Goal: Find specific page/section: Find specific page/section

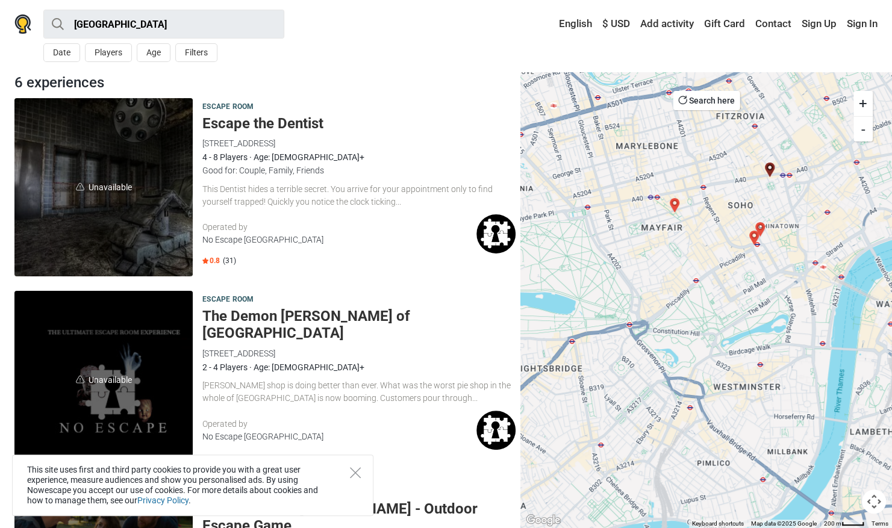
click at [752, 238] on img "The Crystal Maze" at bounding box center [760, 229] width 24 height 24
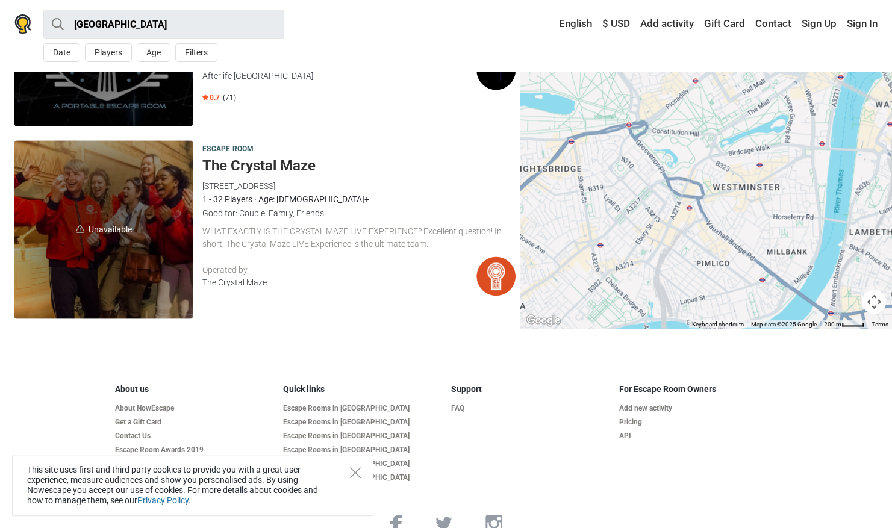
scroll to position [952, 0]
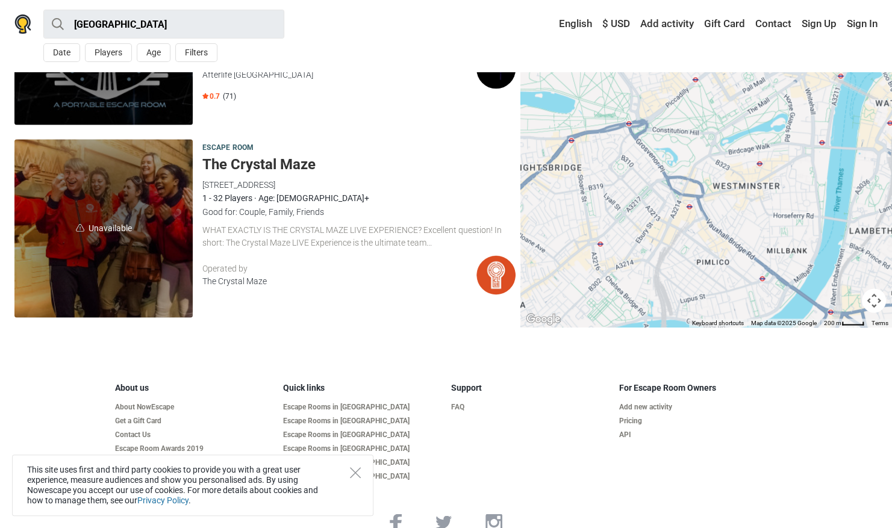
click at [269, 156] on h5 "The Crystal Maze" at bounding box center [358, 164] width 313 height 17
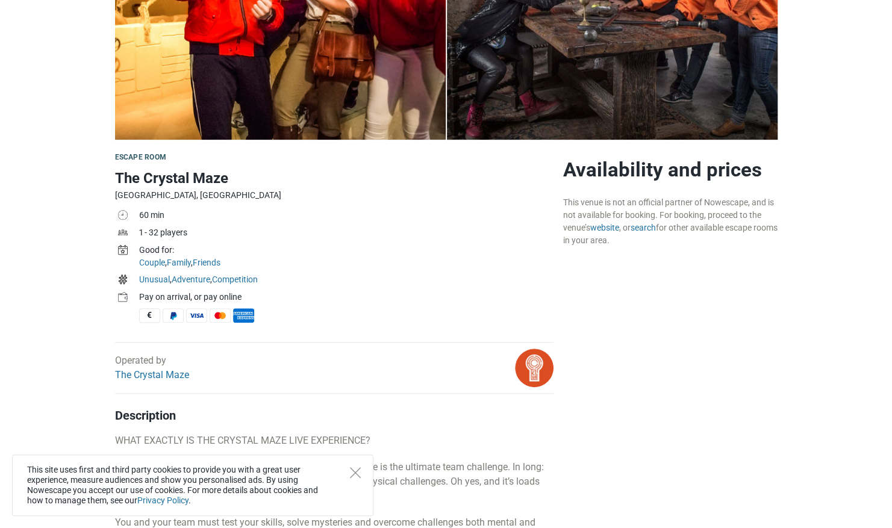
scroll to position [227, 0]
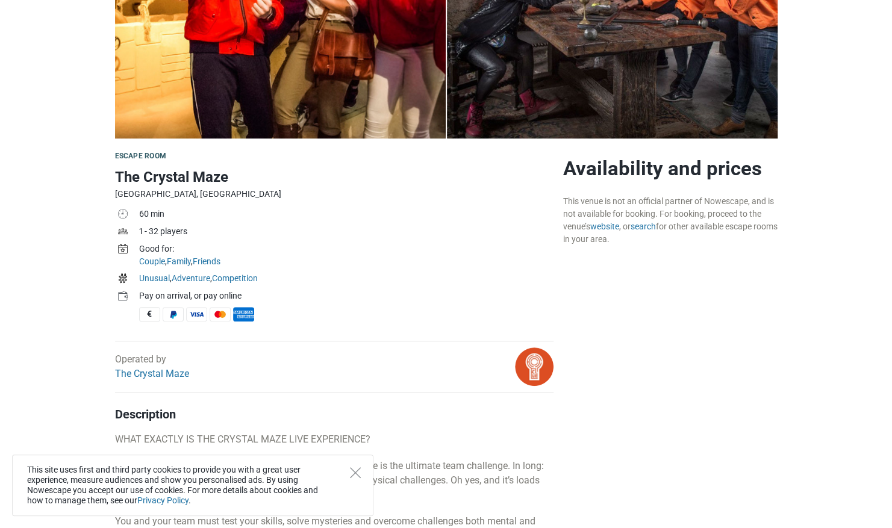
click at [353, 474] on icon "Close" at bounding box center [355, 472] width 11 height 11
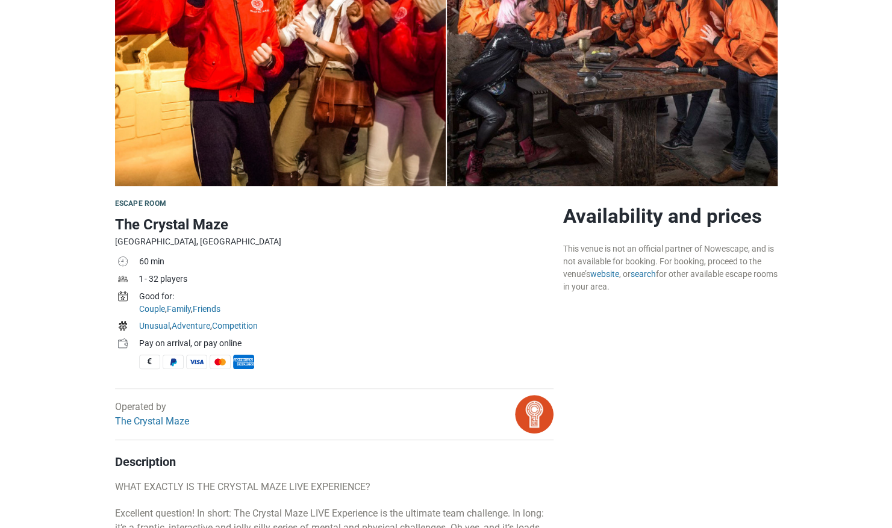
scroll to position [186, 0]
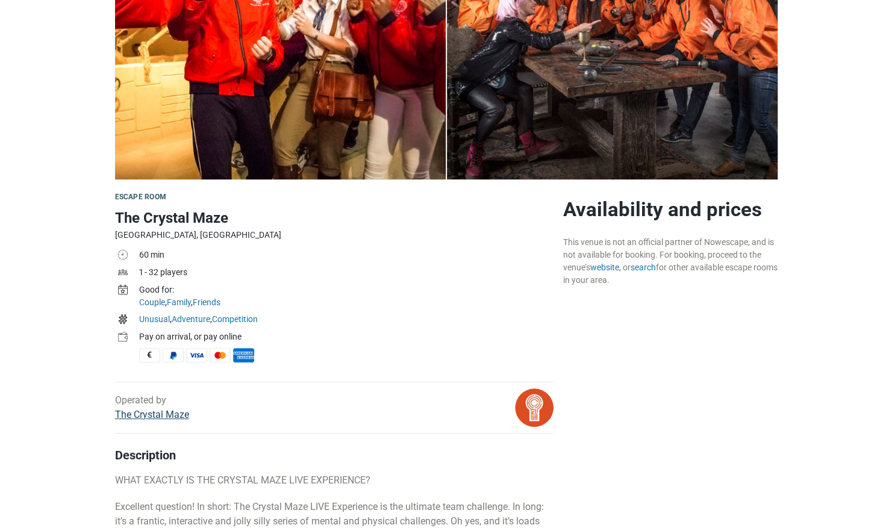
click at [145, 416] on link "The Crystal Maze" at bounding box center [152, 414] width 74 height 11
